Goal: Task Accomplishment & Management: Use online tool/utility

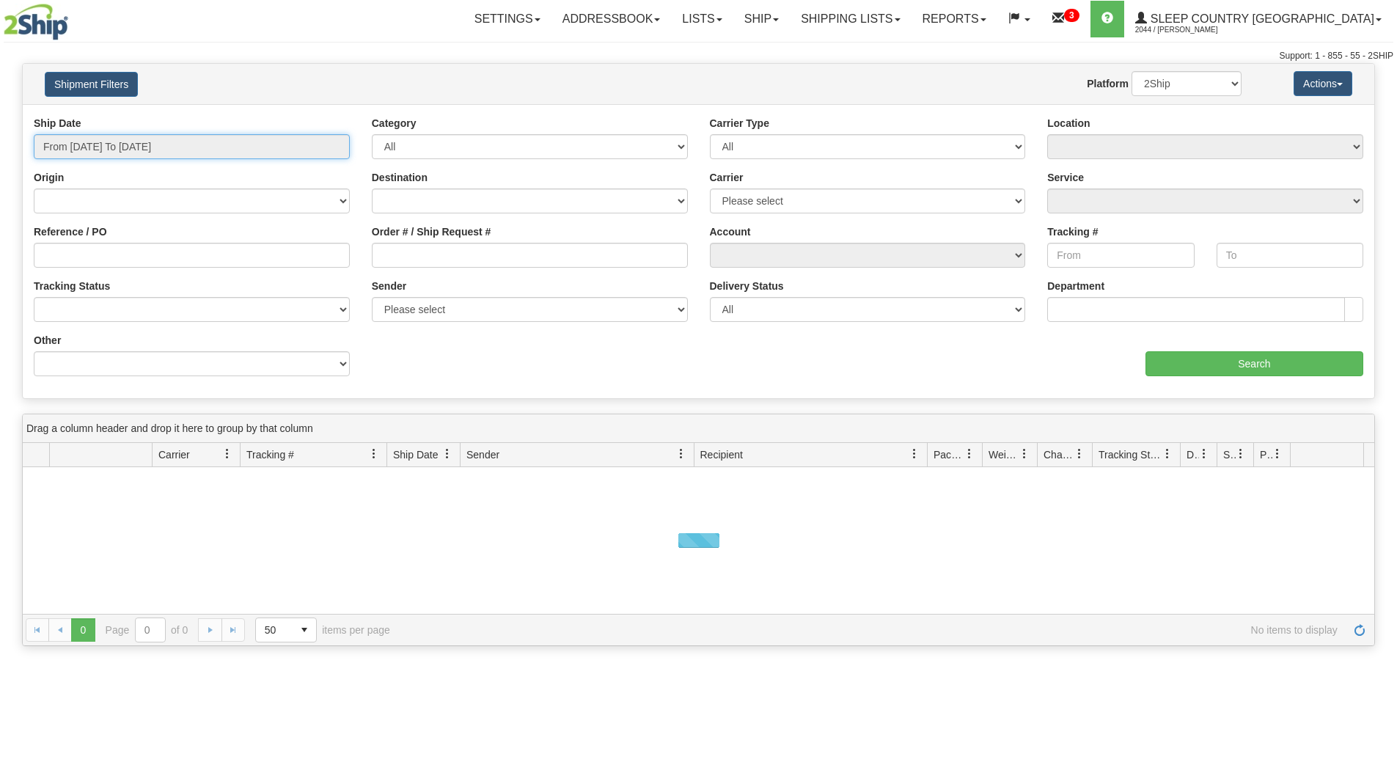
click at [255, 155] on input "From 09/02/2025 To 09/03/2025" at bounding box center [192, 146] width 316 height 25
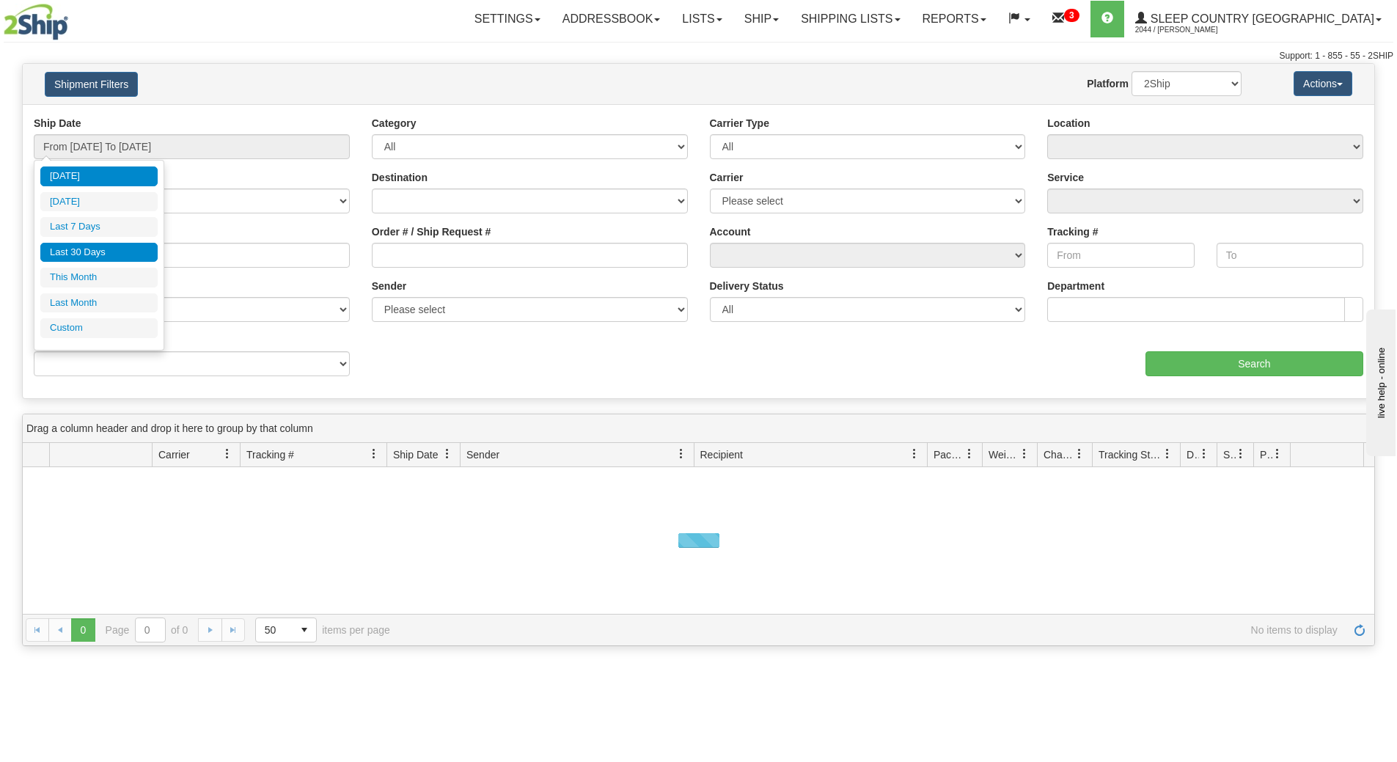
click at [128, 244] on li "Last 30 Days" at bounding box center [98, 253] width 117 height 20
type input "From 08/05/2025 To 09/03/2025"
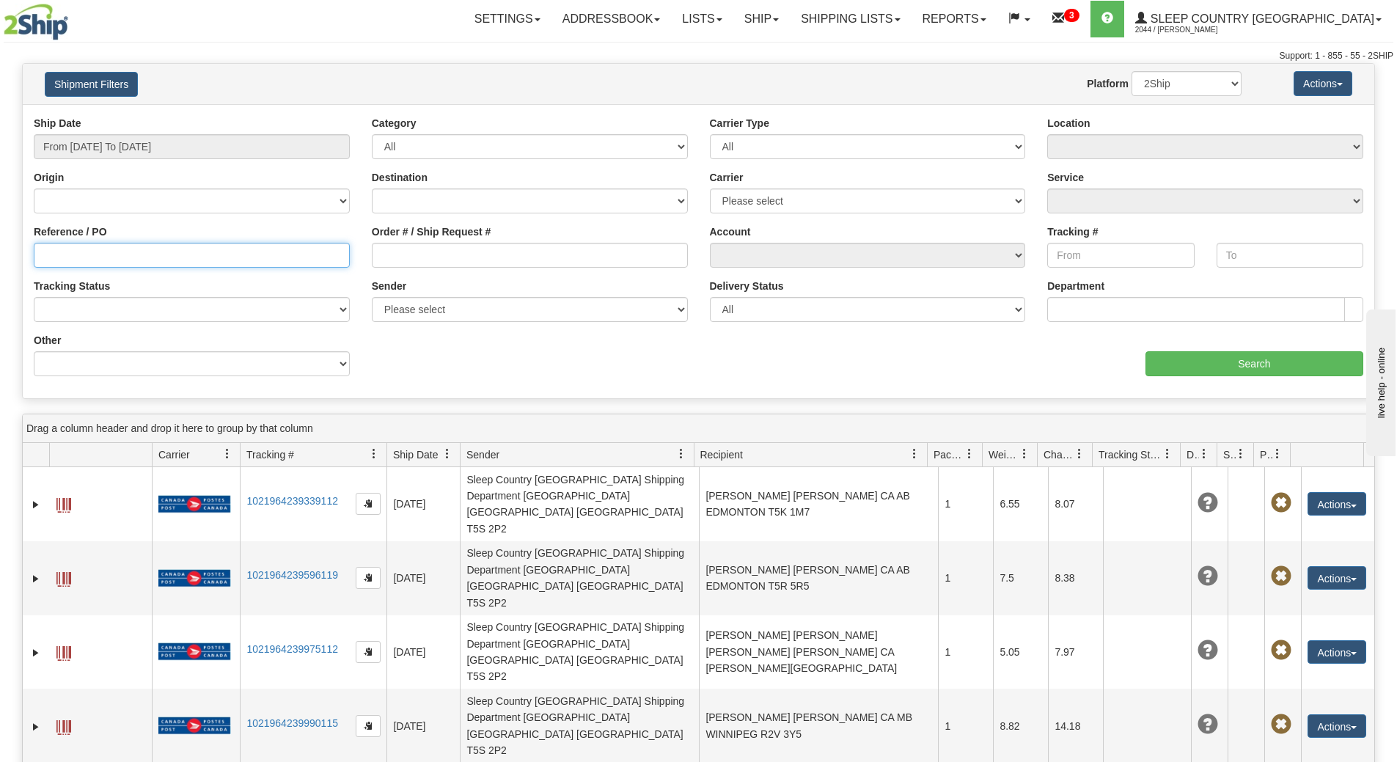
click at [128, 244] on input "Reference / PO" at bounding box center [192, 255] width 316 height 25
paste input "9000I017789"
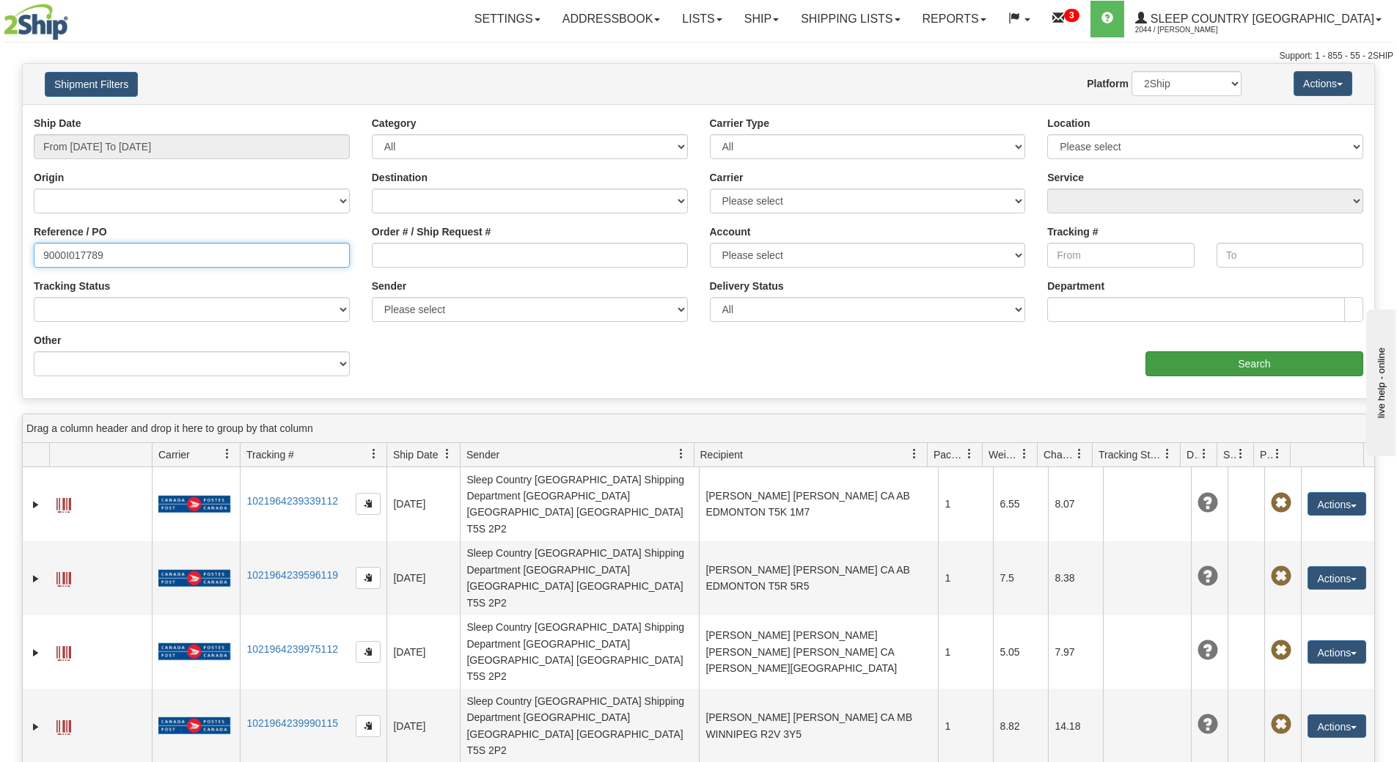
type input "9000I017789"
click at [1173, 364] on input "Search" at bounding box center [1255, 363] width 218 height 25
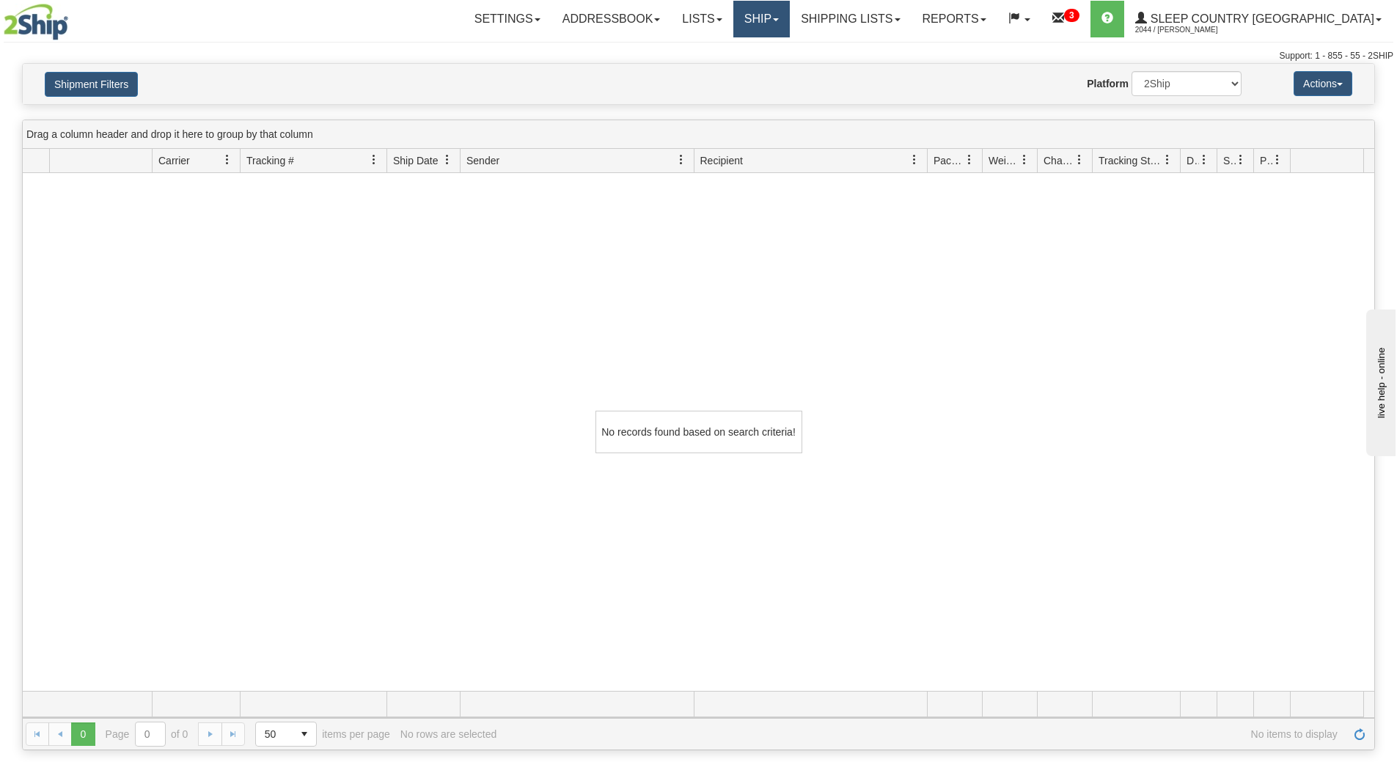
click at [790, 23] on link "Ship" at bounding box center [761, 19] width 56 height 37
click at [744, 51] on span "Ship Screen" at bounding box center [716, 51] width 56 height 12
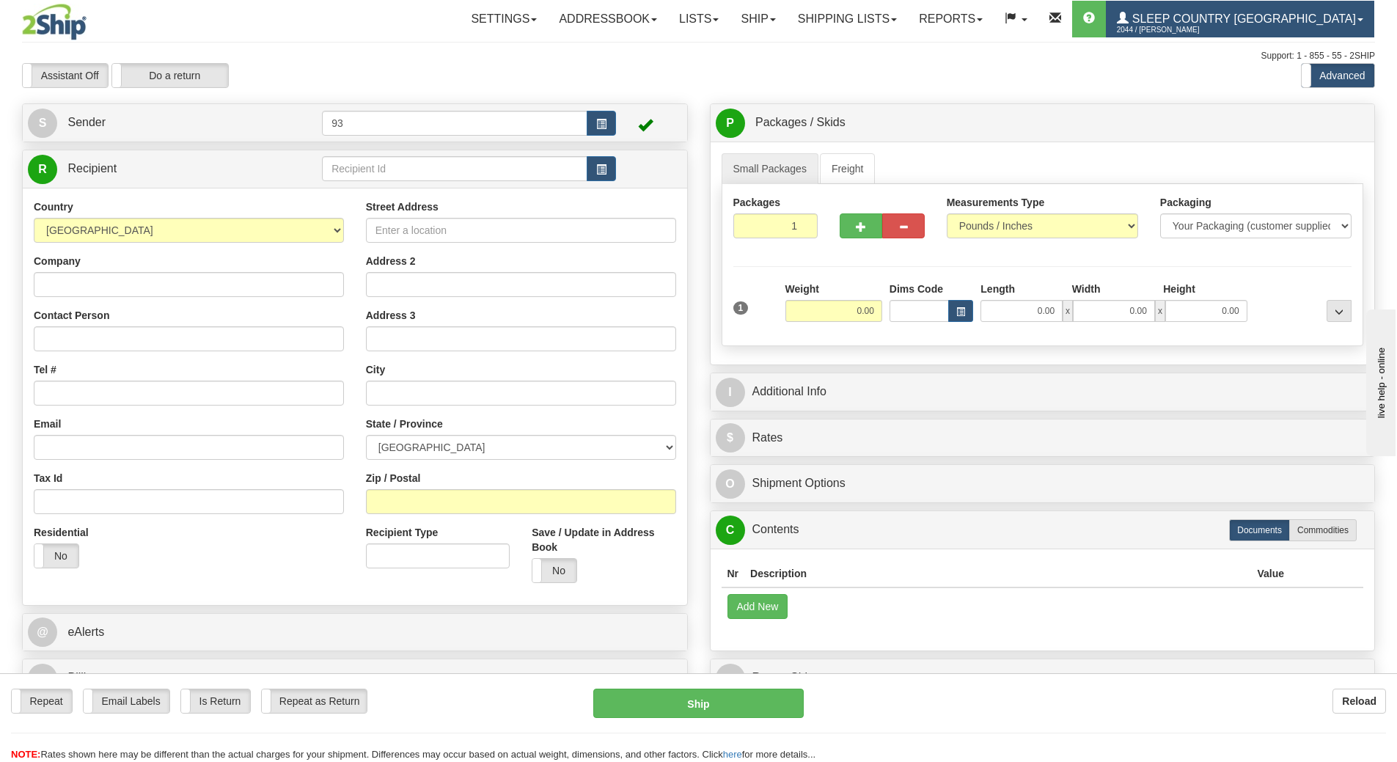
click at [1220, 27] on span "2044 / [PERSON_NAME]" at bounding box center [1172, 30] width 110 height 15
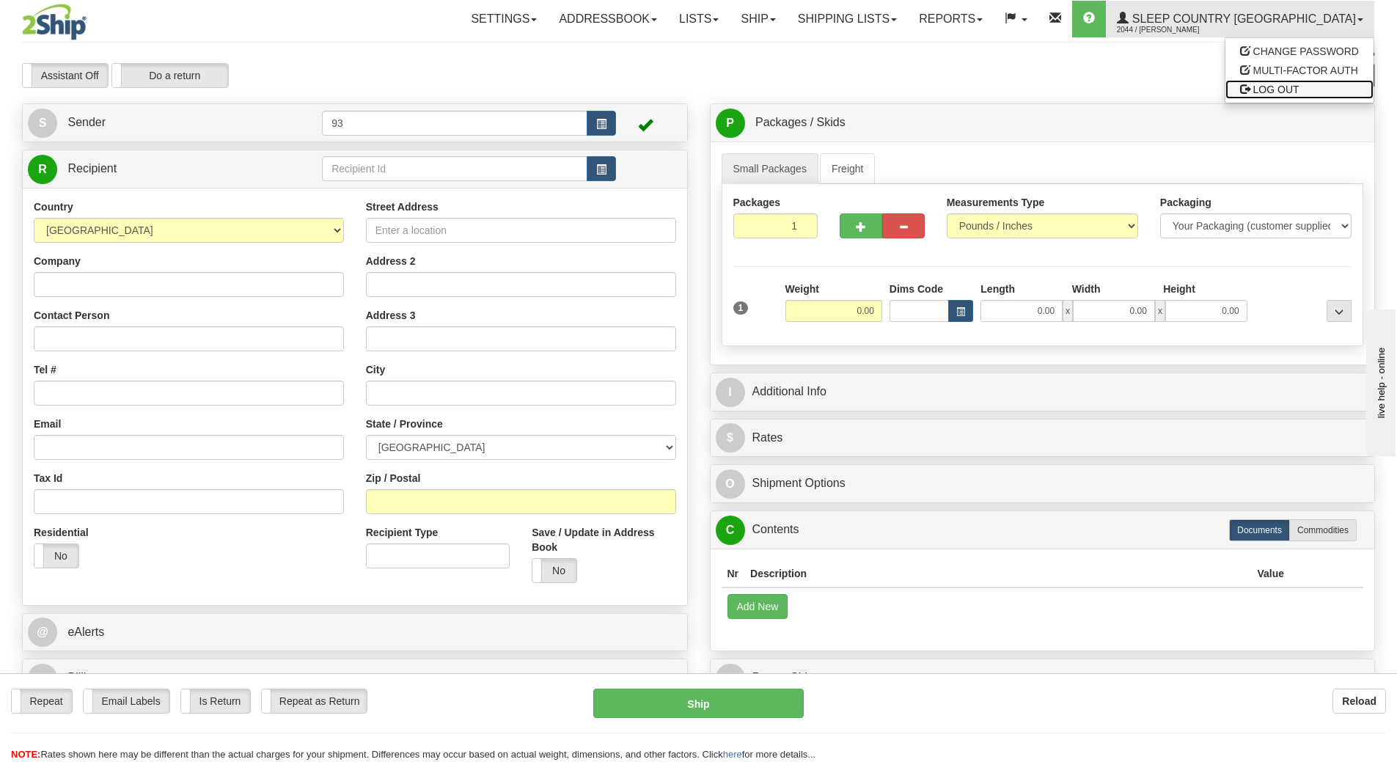
click at [1250, 91] on link "LOG OUT" at bounding box center [1299, 89] width 148 height 19
